Goal: Book appointment/travel/reservation

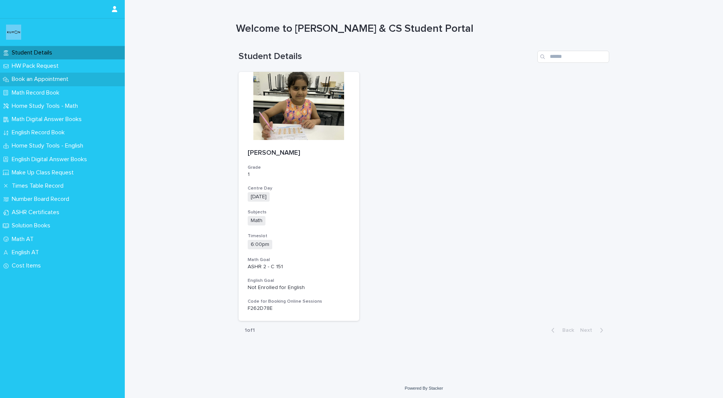
click at [33, 78] on p "Book an Appointment" at bounding box center [42, 79] width 66 height 7
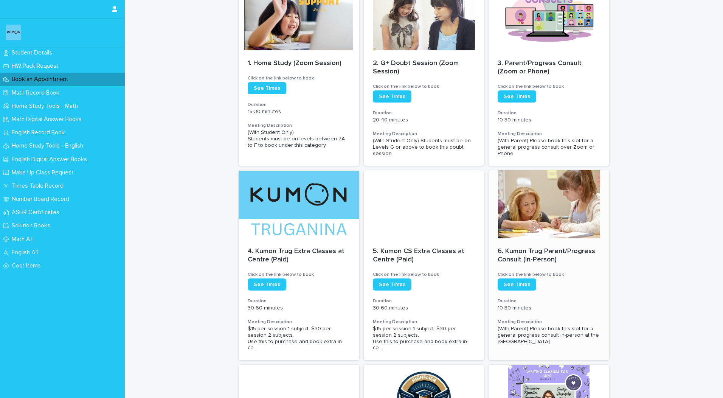
scroll to position [113, 0]
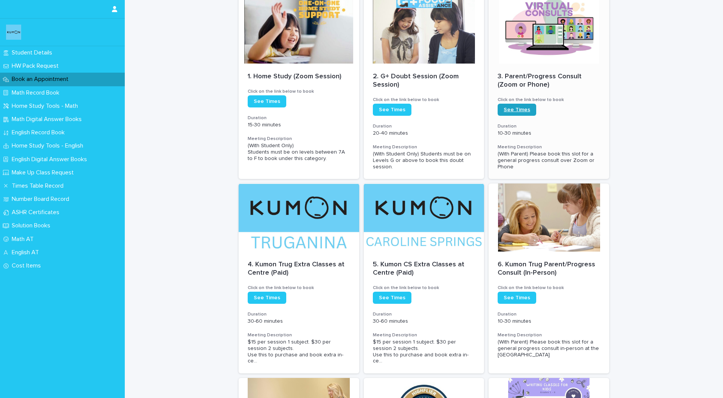
click at [513, 108] on span "See Times" at bounding box center [517, 109] width 26 height 5
